Goal: Check status: Check status

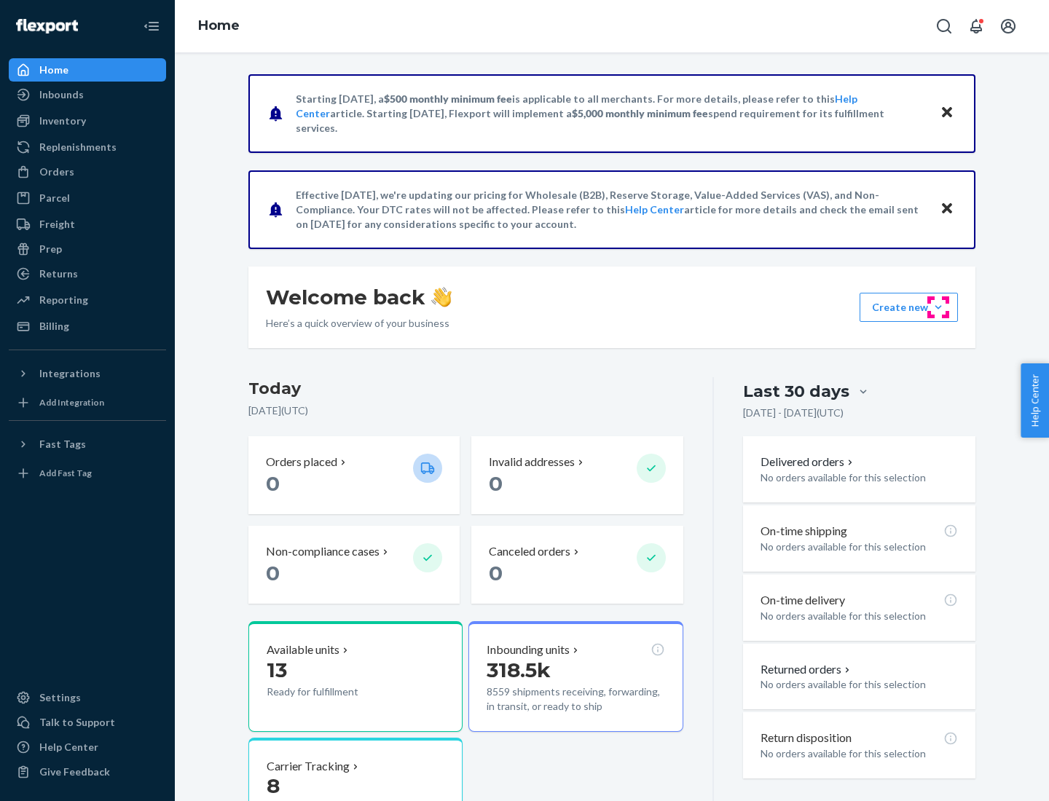
click at [938, 307] on button "Create new Create new inbound Create new order Create new product" at bounding box center [908, 307] width 98 height 29
click at [60, 95] on div "Inbounds" at bounding box center [61, 94] width 44 height 15
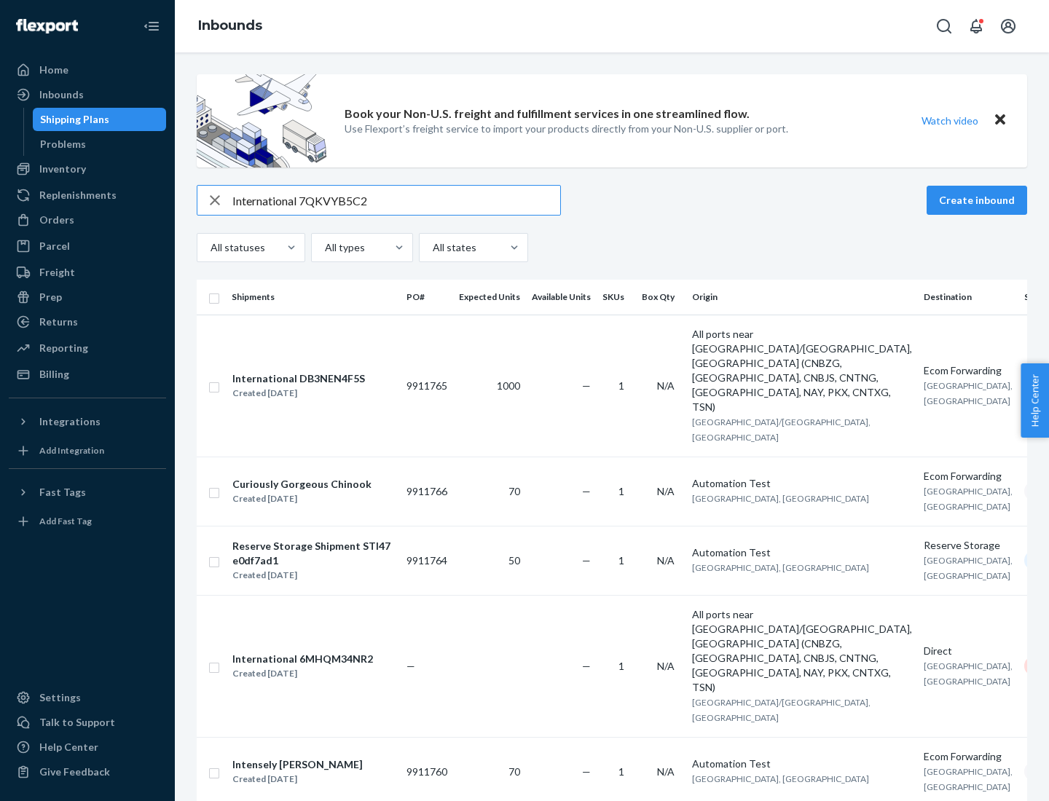
type input "International 7QKVYB5C29"
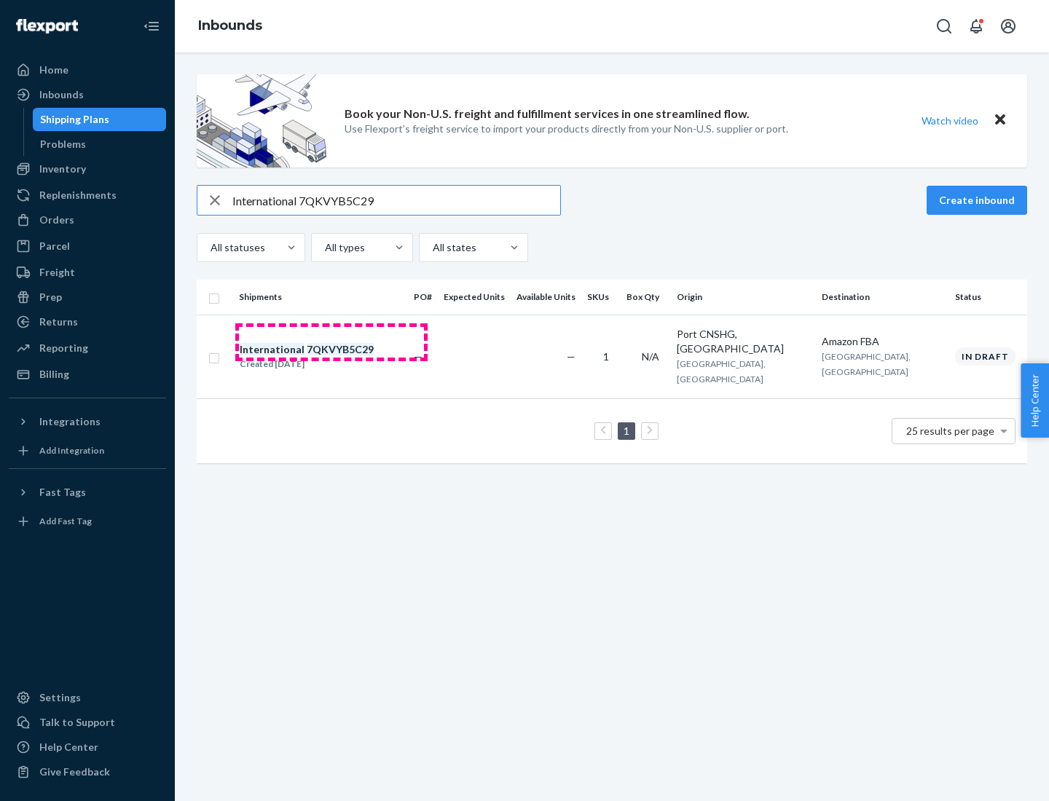
click at [331, 357] on div "Created [DATE]" at bounding box center [307, 364] width 134 height 15
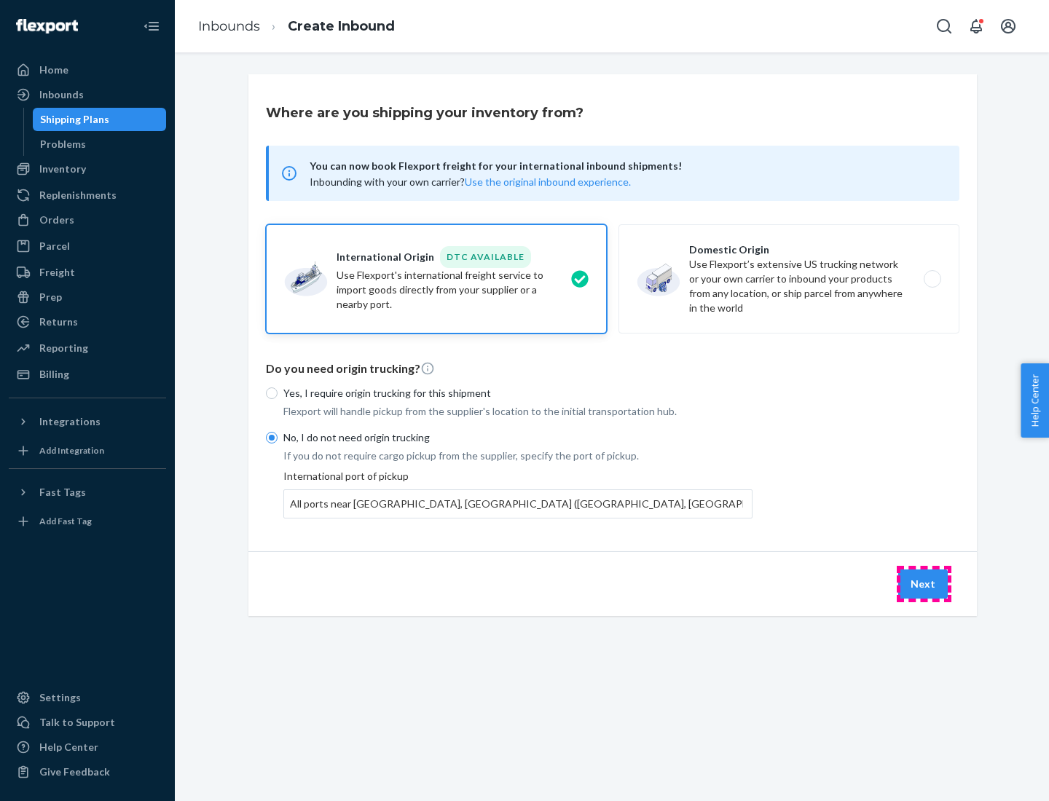
click at [923, 583] on button "Next" at bounding box center [923, 584] width 50 height 29
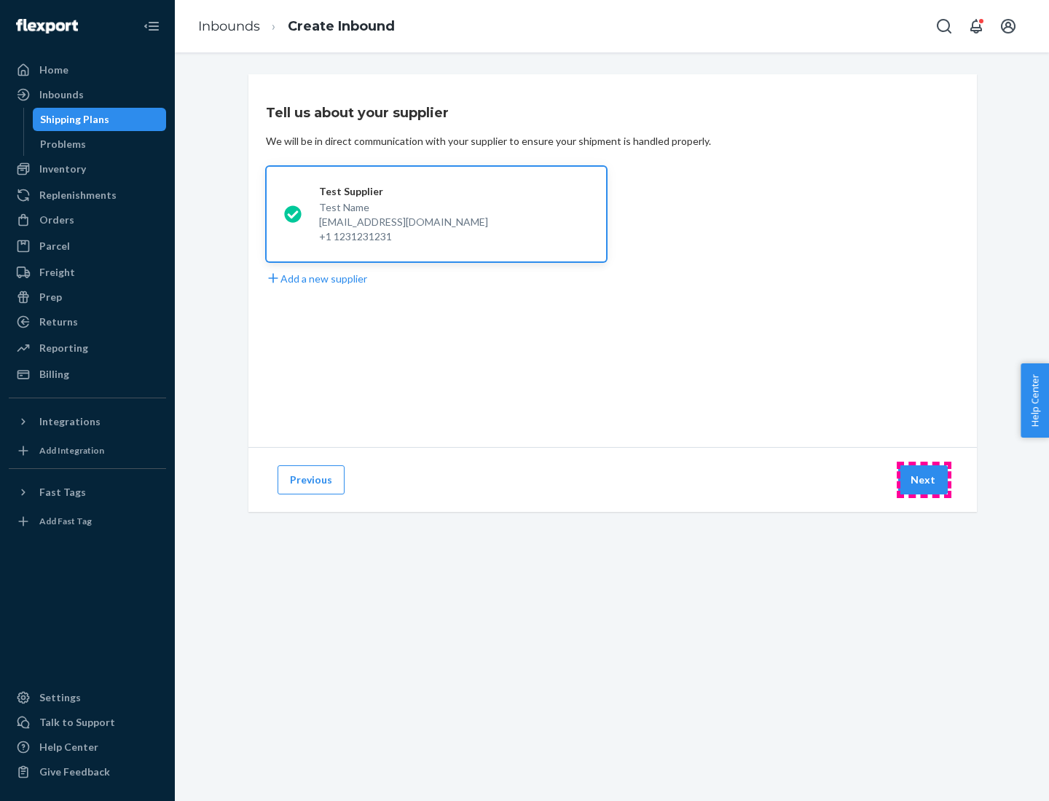
click at [923, 480] on button "Next" at bounding box center [923, 479] width 50 height 29
